Goal: Check status: Check status

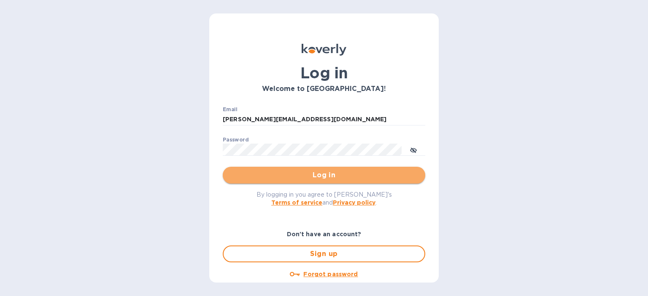
click at [328, 178] on span "Log in" at bounding box center [323, 175] width 189 height 10
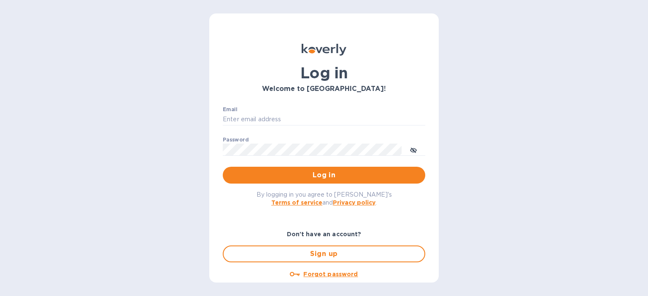
type input "[PERSON_NAME][EMAIL_ADDRESS][DOMAIN_NAME]"
click at [328, 178] on span "Log in" at bounding box center [323, 175] width 189 height 10
type input "[PERSON_NAME][EMAIL_ADDRESS][DOMAIN_NAME]"
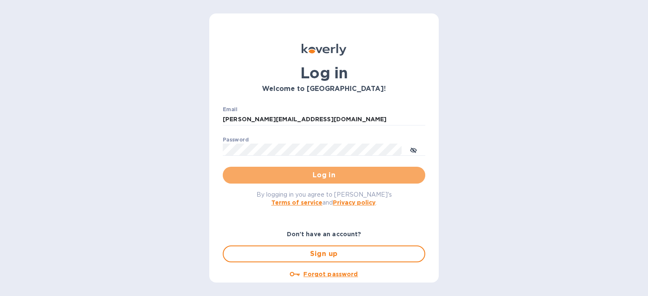
click at [328, 178] on span "Log in" at bounding box center [323, 175] width 189 height 10
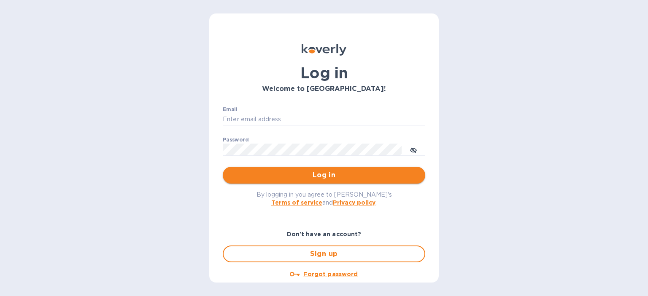
type input "[PERSON_NAME][EMAIL_ADDRESS][DOMAIN_NAME]"
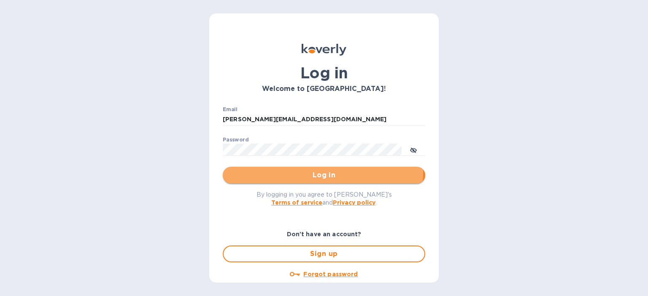
click at [289, 171] on span "Log in" at bounding box center [323, 175] width 189 height 10
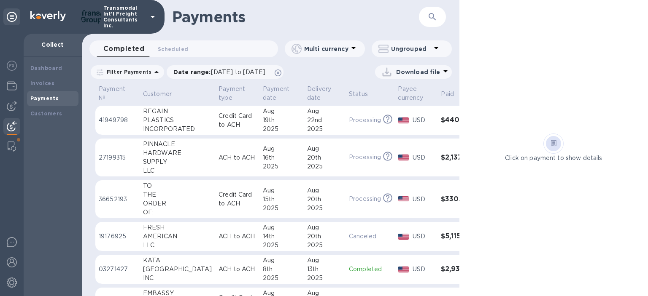
click at [218, 123] on p "Credit Card to ACH" at bounding box center [237, 121] width 38 height 18
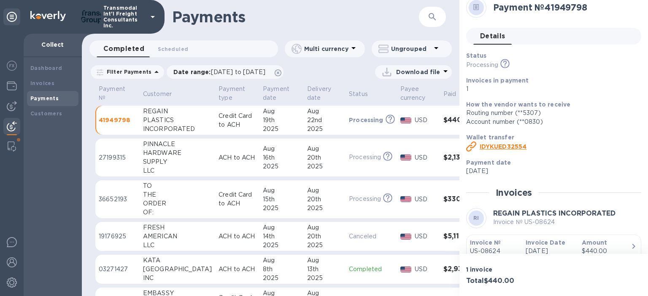
scroll to position [15, 0]
